Goal: Register for event/course

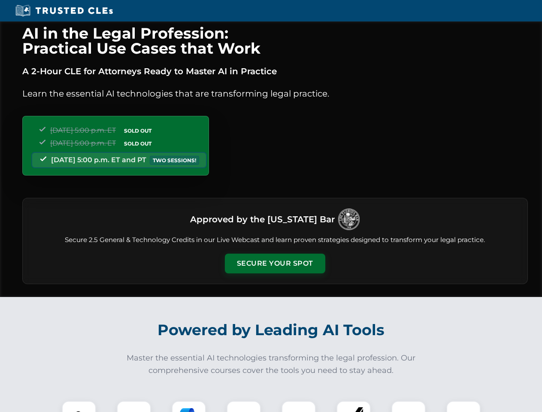
click at [275, 263] on button "Secure Your Spot" at bounding box center [275, 264] width 100 height 20
click at [79, 406] on img at bounding box center [78, 417] width 25 height 25
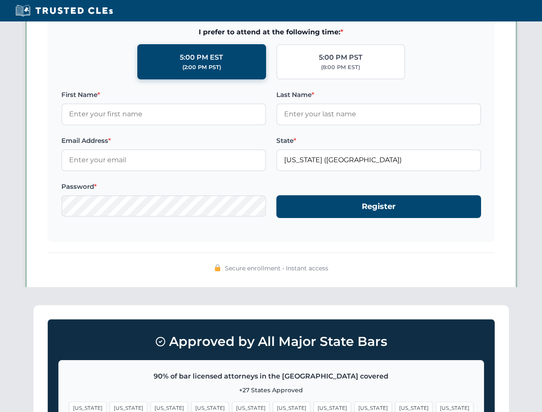
click at [314, 406] on span "[US_STATE]" at bounding box center [332, 407] width 37 height 12
click at [395, 406] on span "[US_STATE]" at bounding box center [413, 407] width 37 height 12
